Goal: Information Seeking & Learning: Learn about a topic

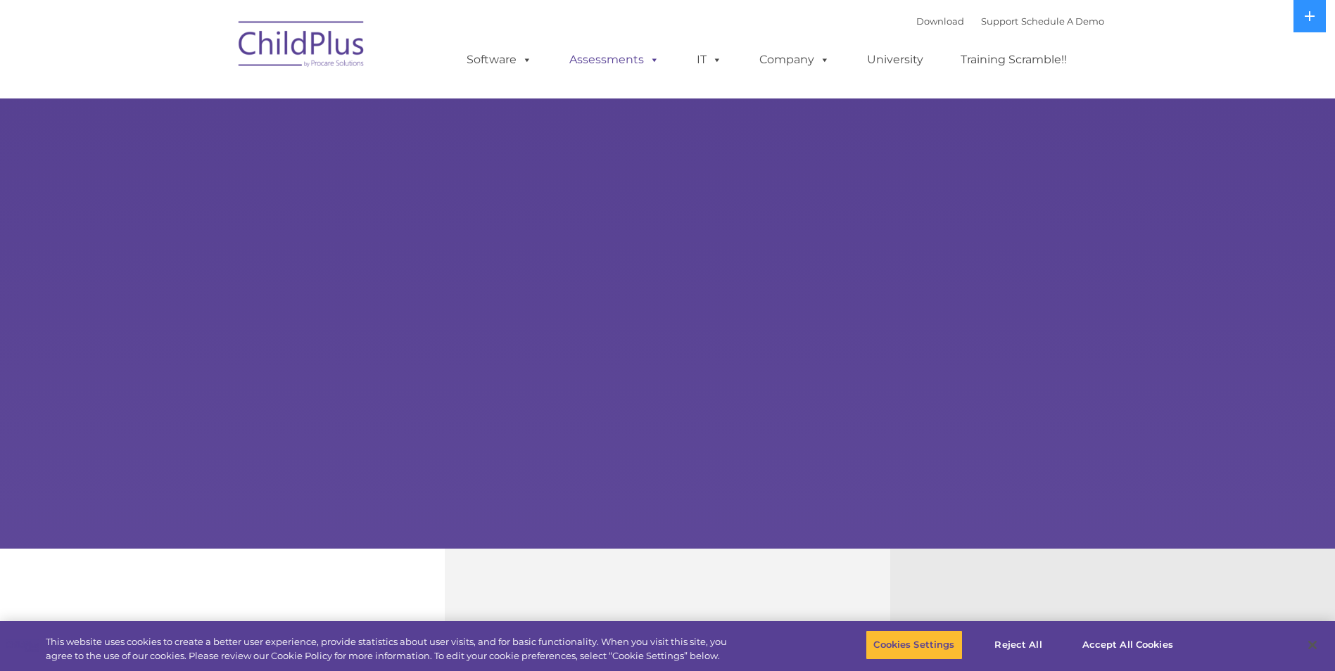
select select "MEDIUM"
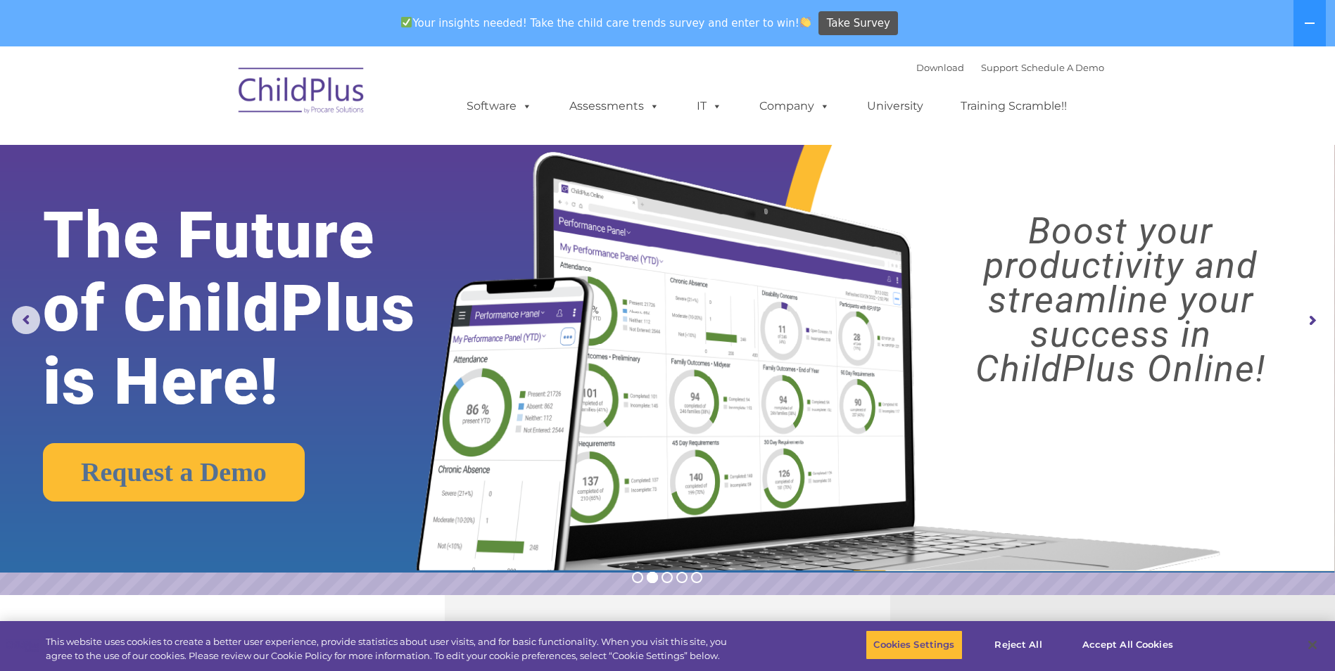
drag, startPoint x: 1246, startPoint y: 1, endPoint x: 994, endPoint y: 417, distance: 485.9
click at [994, 417] on img at bounding box center [815, 344] width 838 height 453
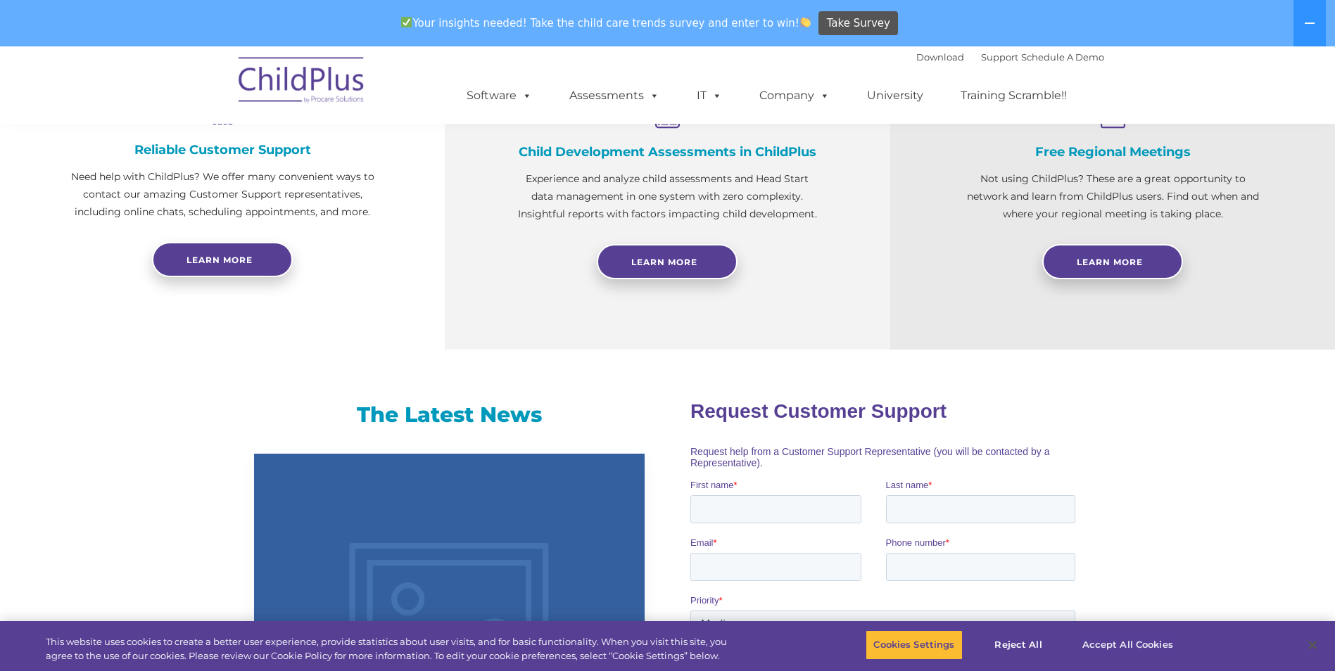
scroll to position [580, 0]
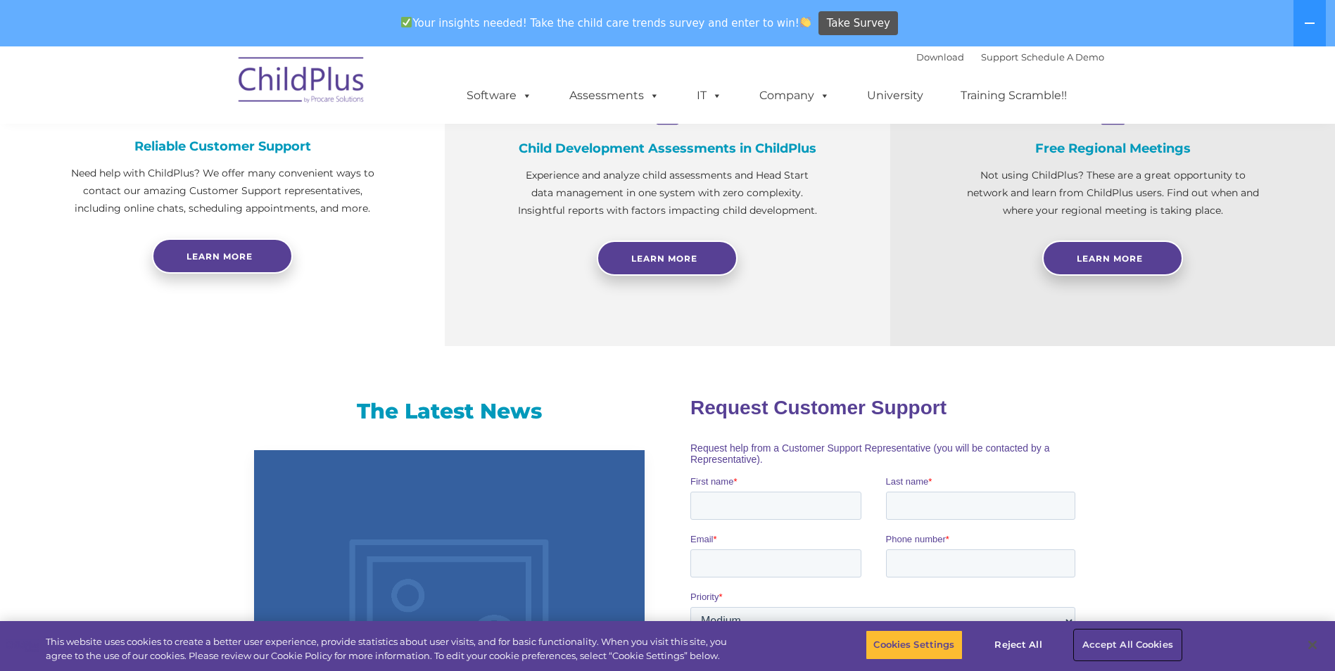
click at [1124, 645] on button "Accept All Cookies" at bounding box center [1128, 646] width 106 height 30
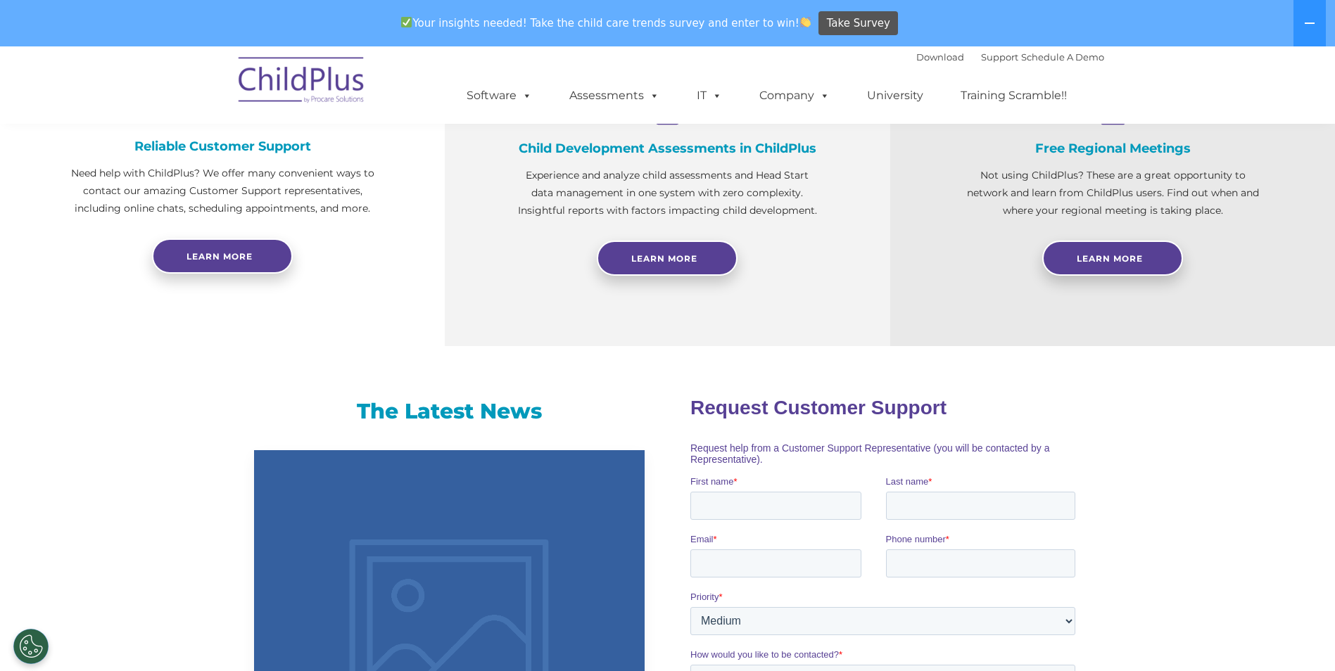
drag, startPoint x: 1261, startPoint y: 0, endPoint x: 942, endPoint y: 14, distance: 318.4
click at [942, 14] on div "Your insights needed! Take the child care trends survey and enter to win! Take …" at bounding box center [648, 24] width 1296 height 46
click at [322, 78] on img at bounding box center [302, 82] width 141 height 70
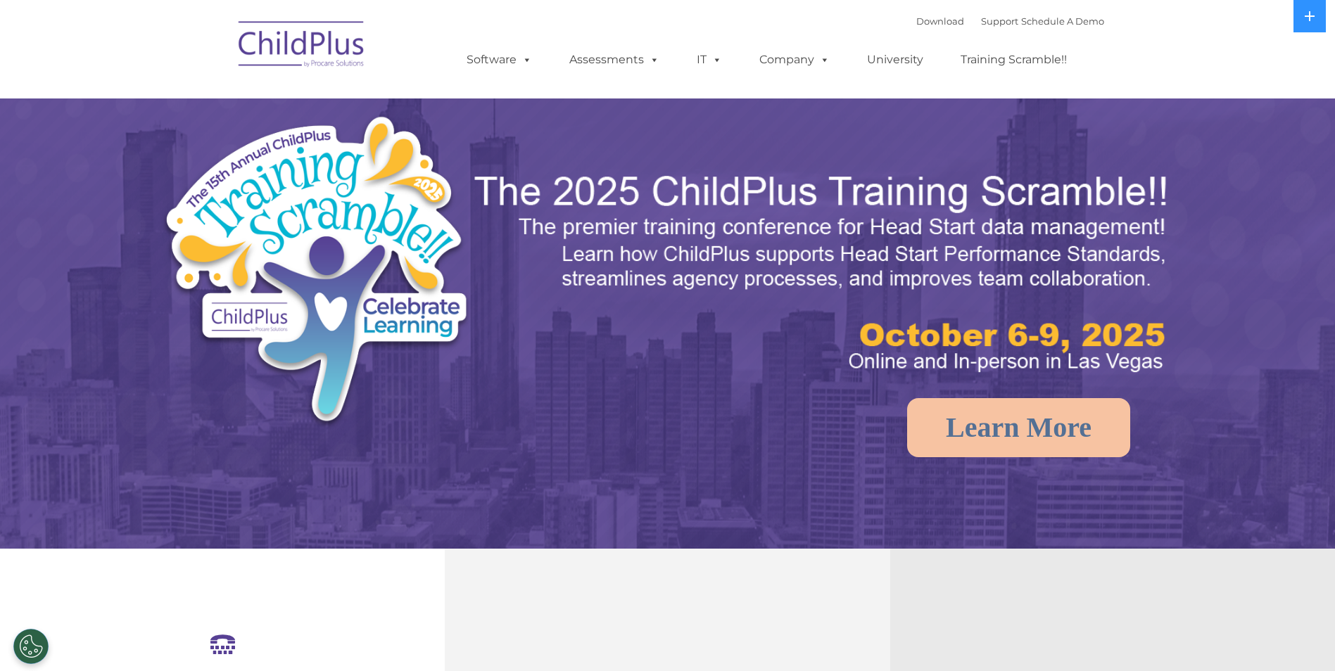
select select "MEDIUM"
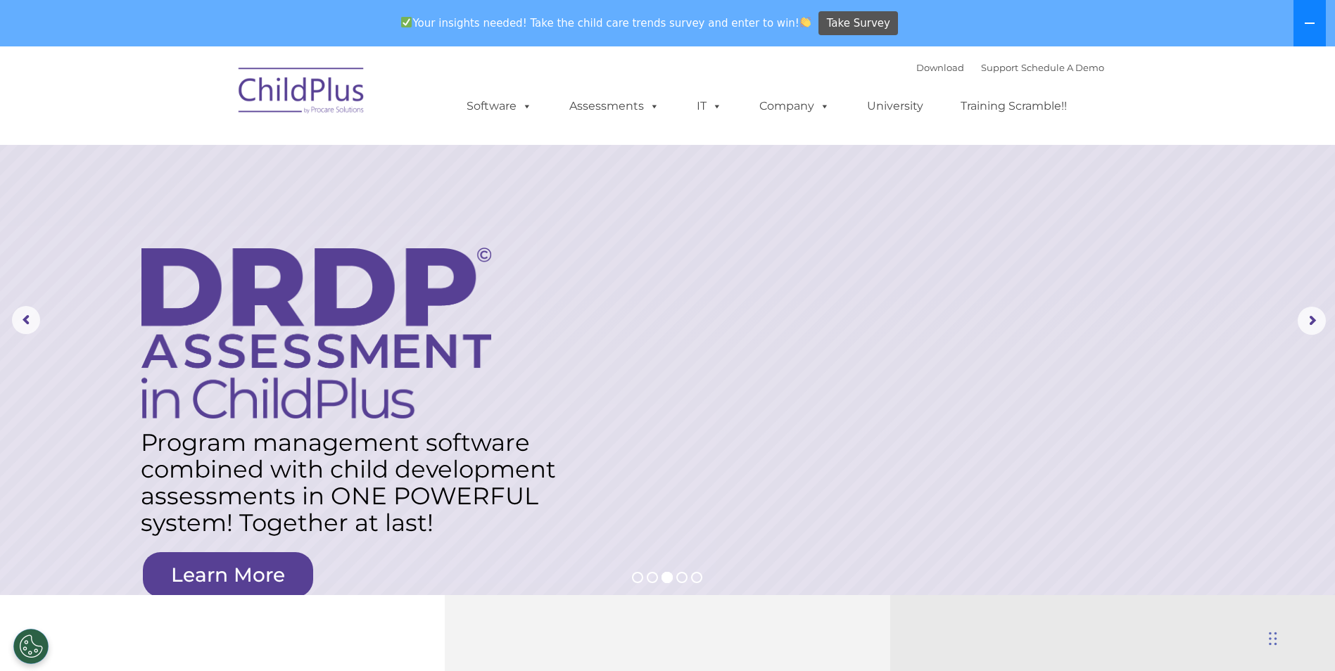
click at [1309, 23] on icon at bounding box center [1310, 23] width 10 height 1
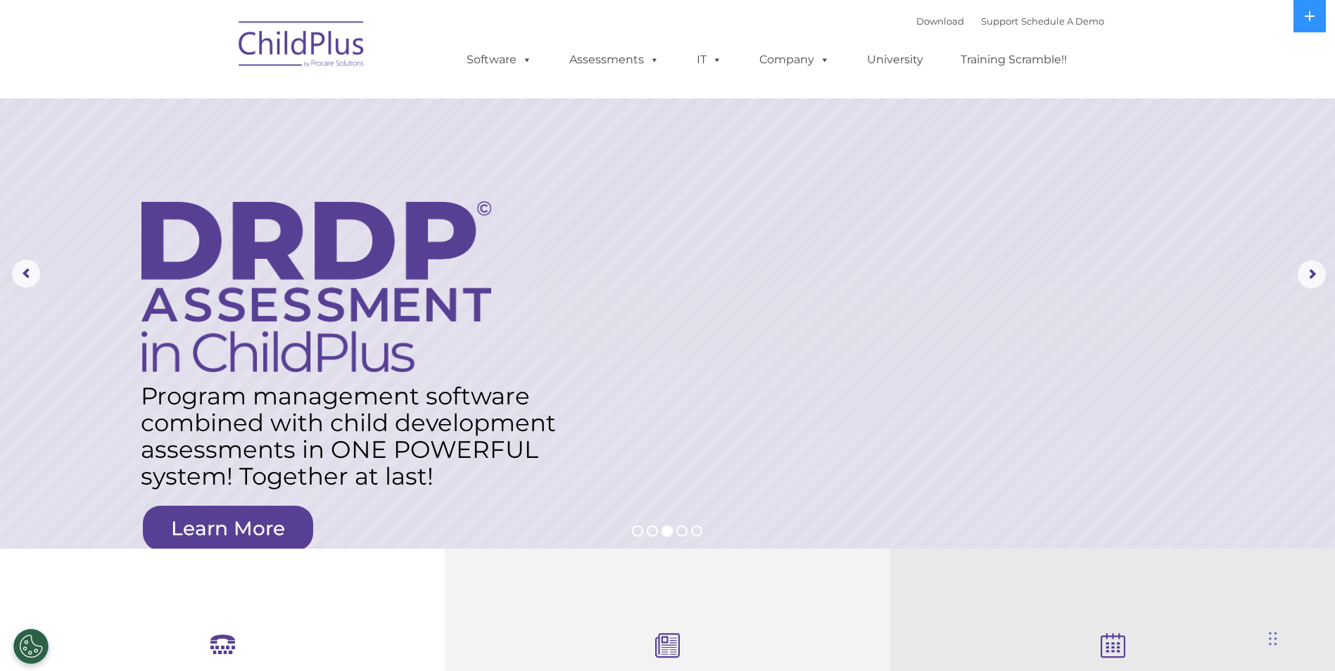
click at [1149, 28] on nav "Download Support | Schedule A Demo  MENU MENU Software ChildPlus: The original…" at bounding box center [667, 49] width 1335 height 99
click at [869, 49] on link "University" at bounding box center [895, 60] width 84 height 28
